Goal: Task Accomplishment & Management: Use online tool/utility

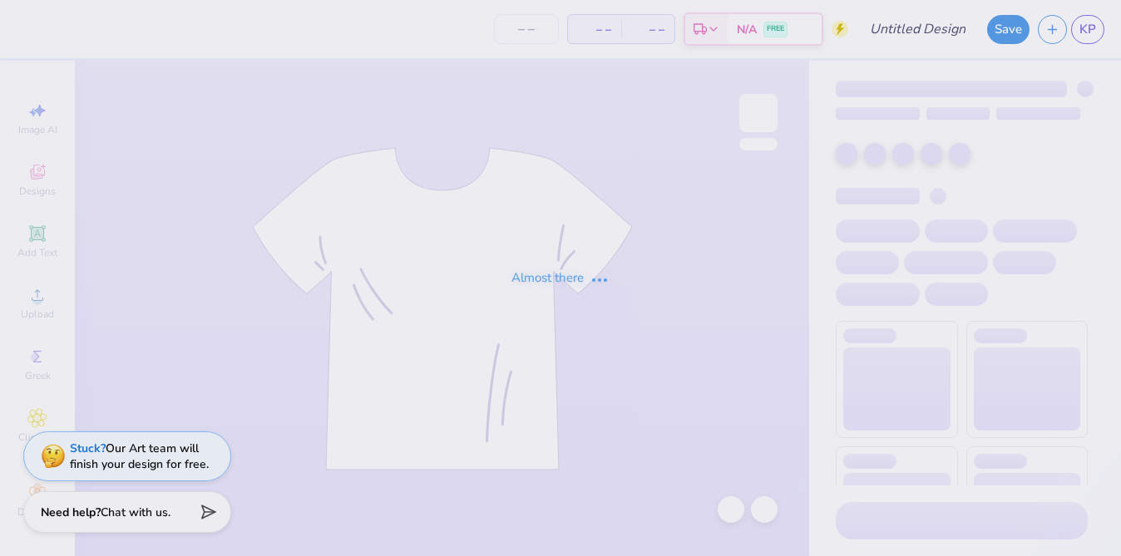
click at [619, 323] on div "Almost there" at bounding box center [560, 278] width 1121 height 556
click at [882, 24] on div "Almost there" at bounding box center [560, 278] width 1121 height 556
click at [919, 27] on div "Almost there" at bounding box center [560, 278] width 1121 height 556
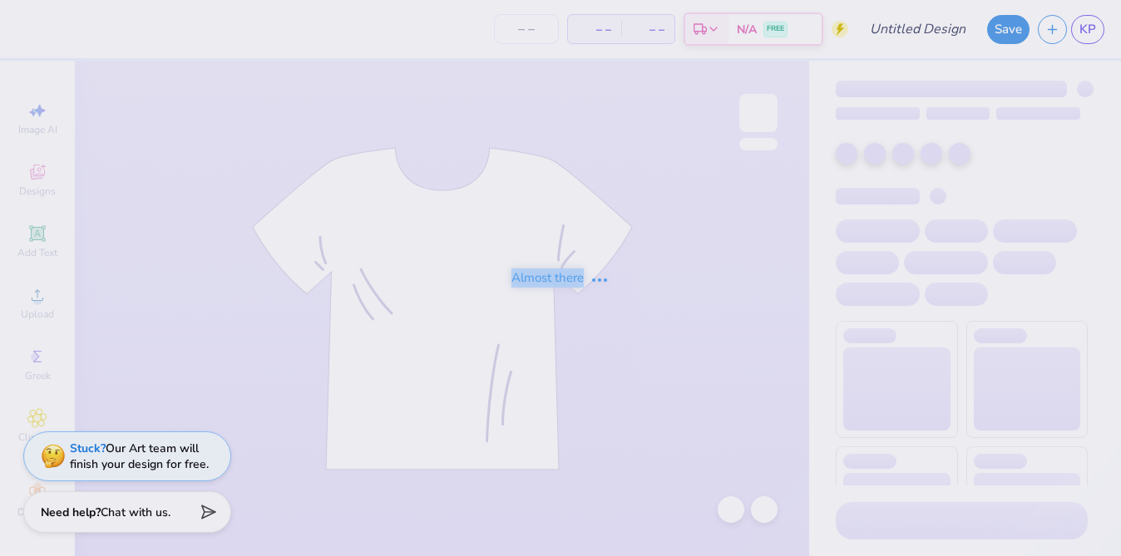
click at [919, 27] on div "Almost there" at bounding box center [560, 278] width 1121 height 556
click at [630, 360] on div "Almost there" at bounding box center [560, 278] width 1121 height 556
click at [595, 110] on div "Almost there" at bounding box center [560, 278] width 1121 height 556
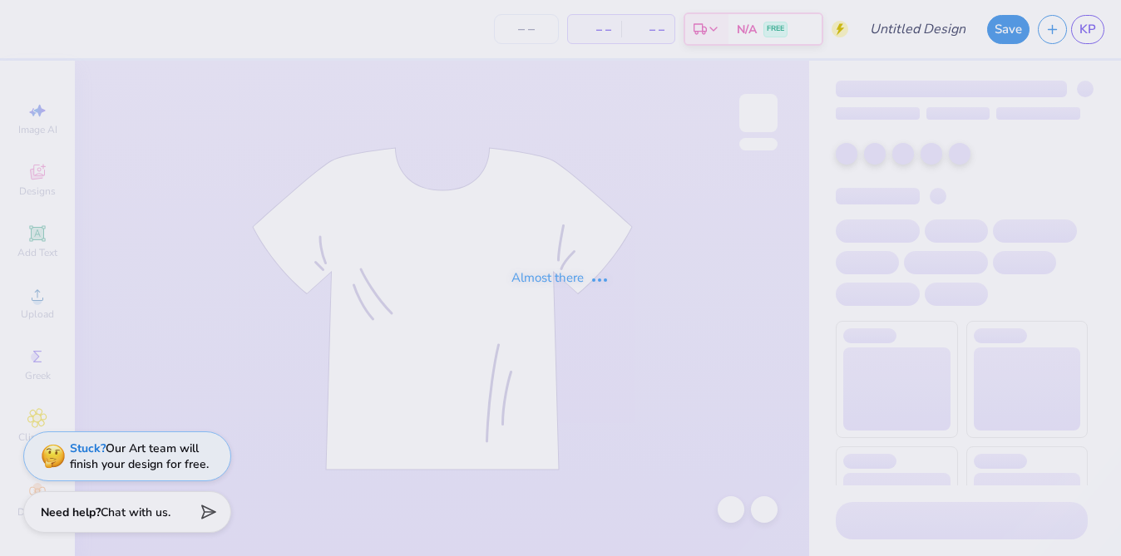
click at [595, 110] on div "Almost there" at bounding box center [560, 278] width 1121 height 556
type input "Polaroid Crewneck"
